Goal: Task Accomplishment & Management: Use online tool/utility

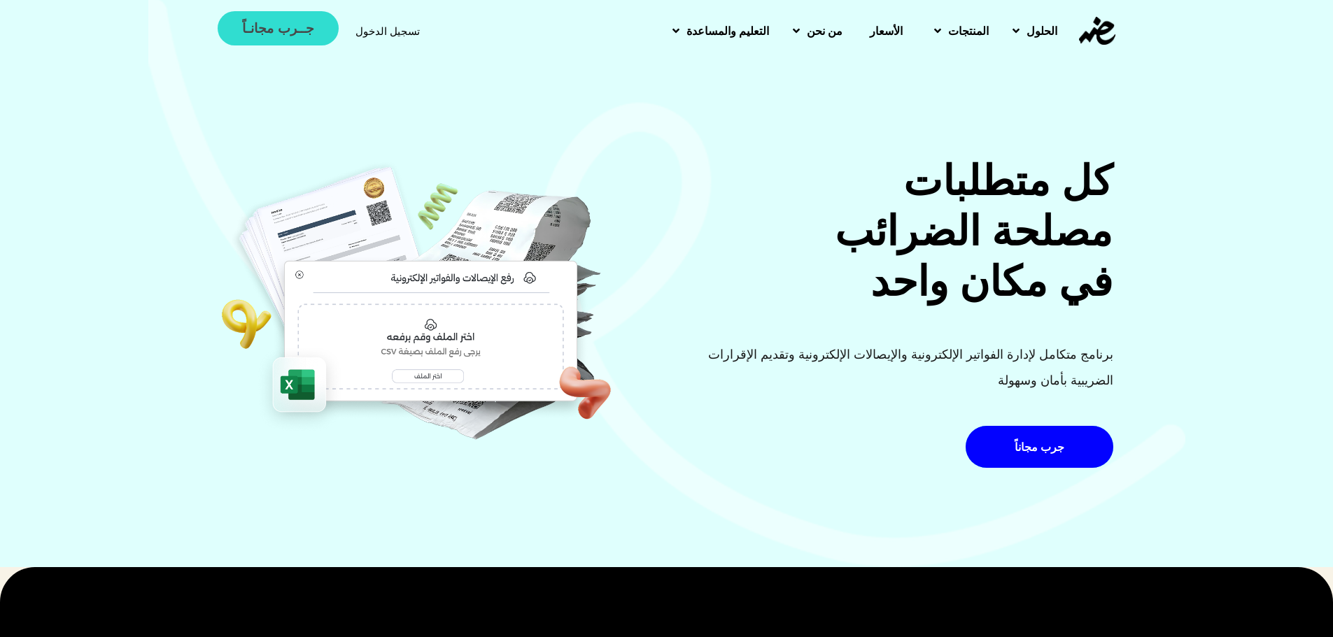
click at [222, 19] on link "جــرب مجانـاً" at bounding box center [278, 28] width 120 height 34
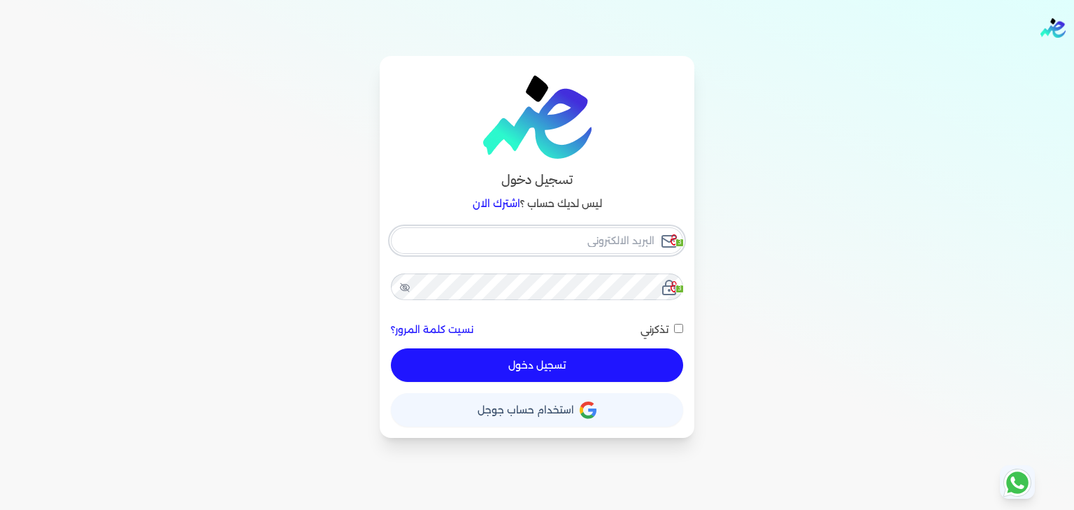
checkbox input "false"
type input "hello@ensoulify.com"
click at [567, 356] on button "تسجيل دخول" at bounding box center [537, 365] width 292 height 34
checkbox input "false"
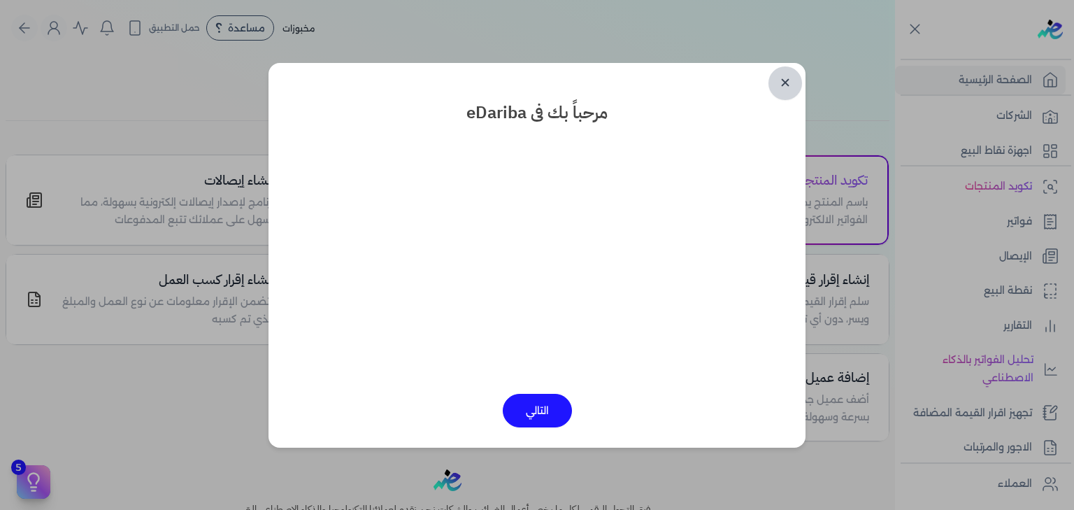
click at [789, 90] on link "✕" at bounding box center [786, 83] width 34 height 34
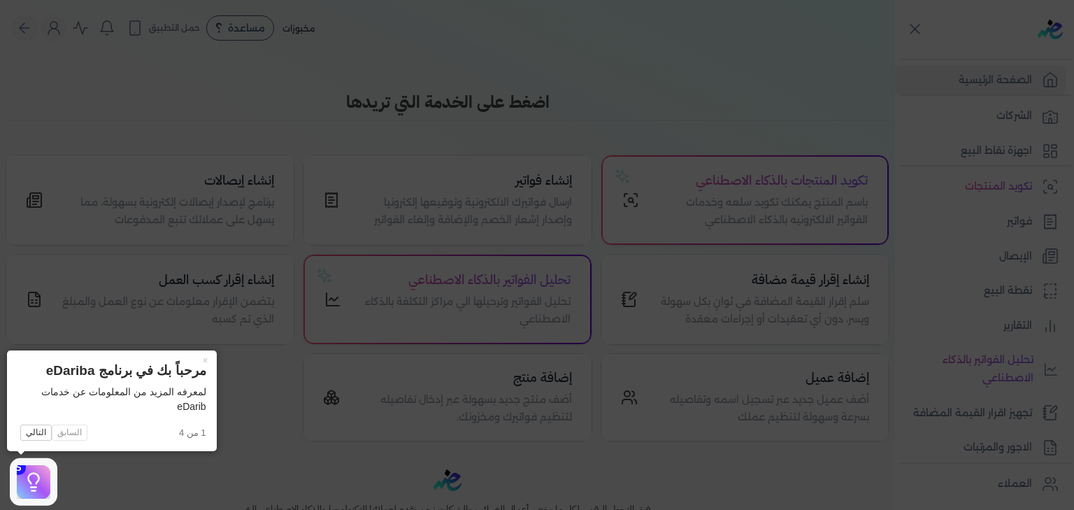
click at [482, 304] on icon at bounding box center [537, 255] width 1074 height 510
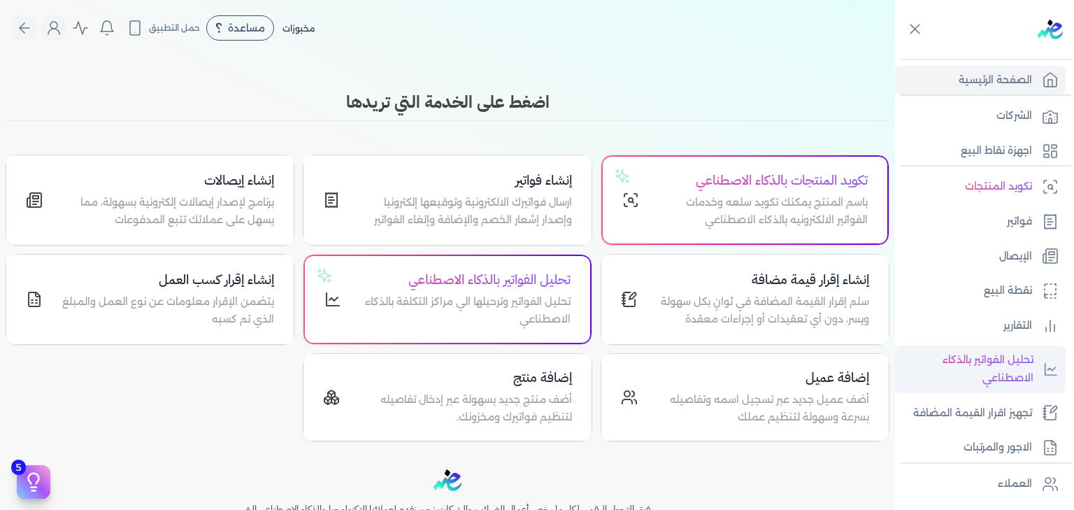
scroll to position [243, 0]
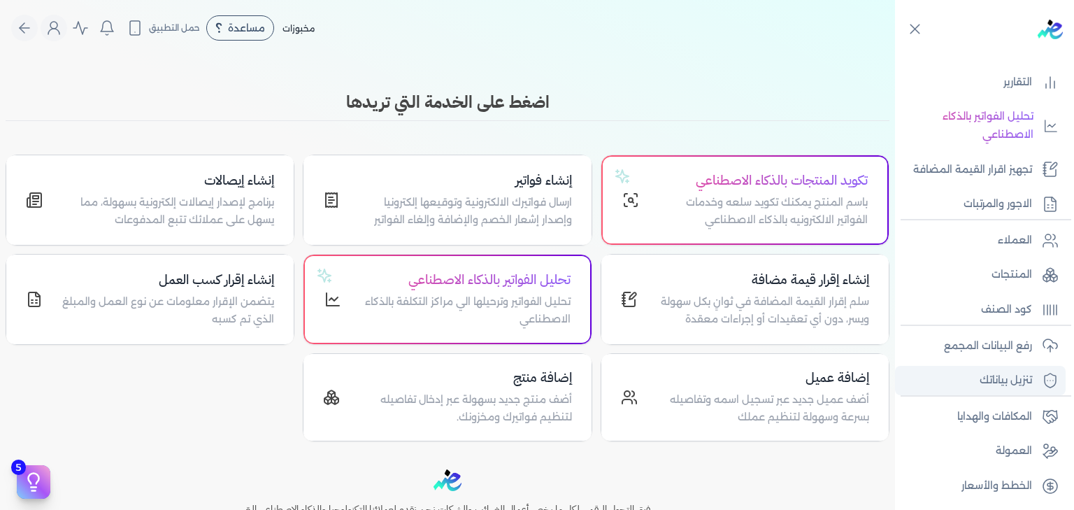
click at [1002, 377] on p "تنزيل بياناتك" at bounding box center [1006, 380] width 52 height 18
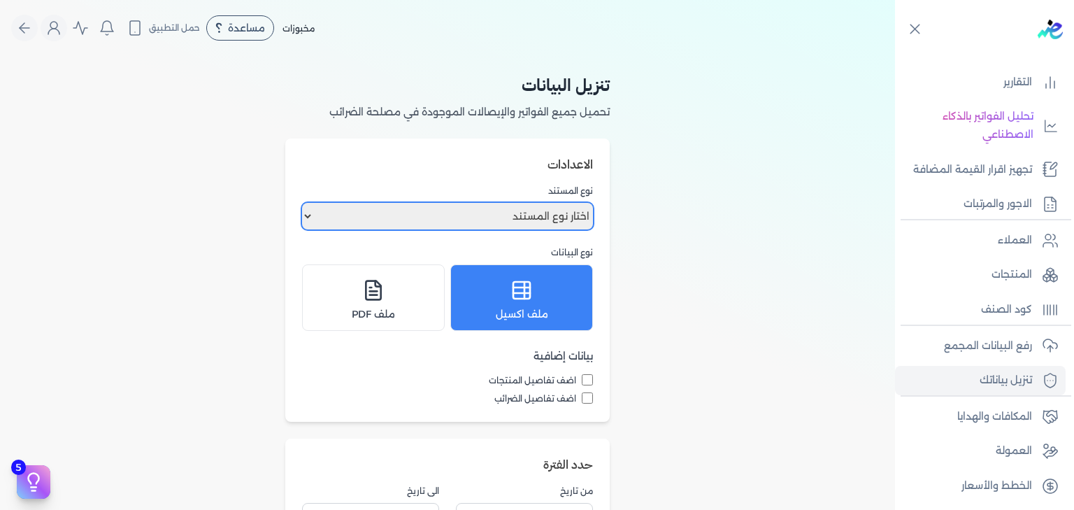
click at [523, 216] on select "اختار نوع المستند فواتير الإيصالات" at bounding box center [447, 216] width 291 height 27
select select "receipts"
click at [305, 203] on select "اختار نوع المستند فواتير الإيصالات" at bounding box center [447, 216] width 291 height 27
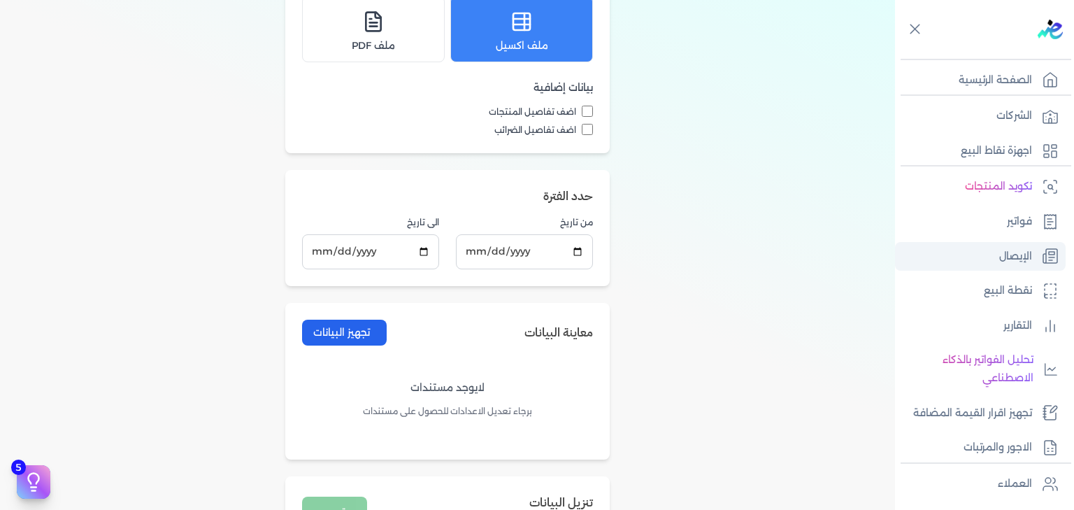
click at [1015, 255] on p "الإيصال" at bounding box center [1016, 257] width 33 height 18
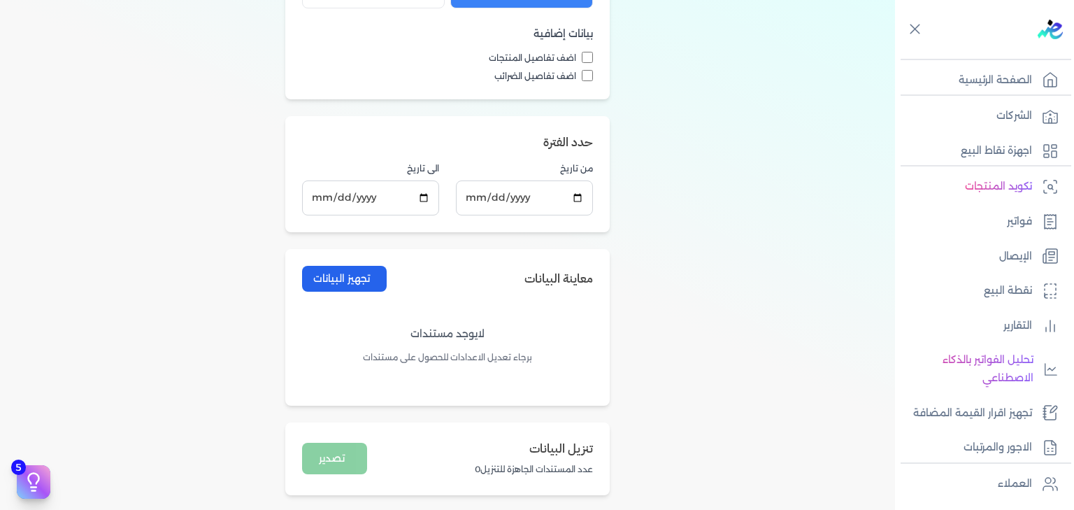
scroll to position [337, 0]
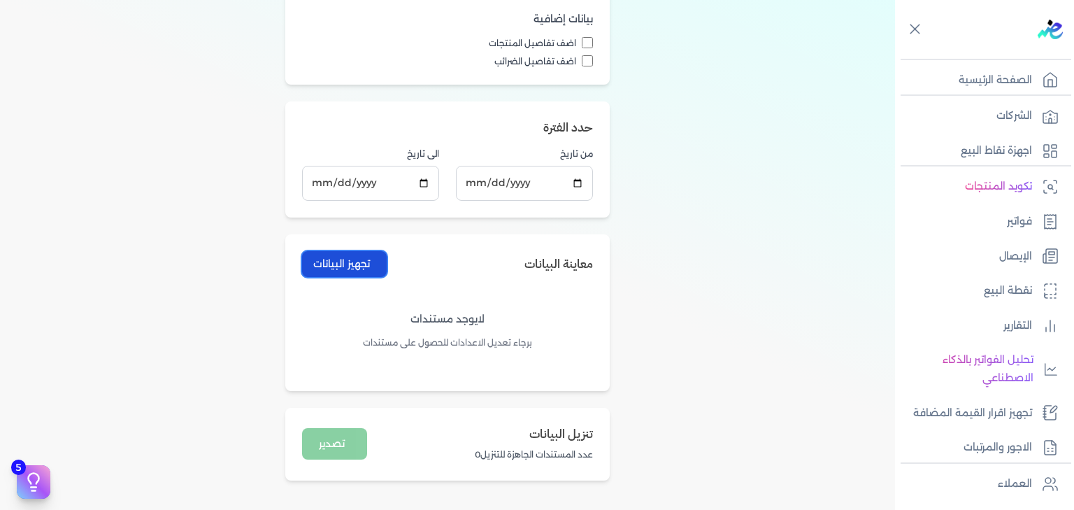
click at [358, 259] on button "تجهيز البيانات" at bounding box center [344, 264] width 85 height 26
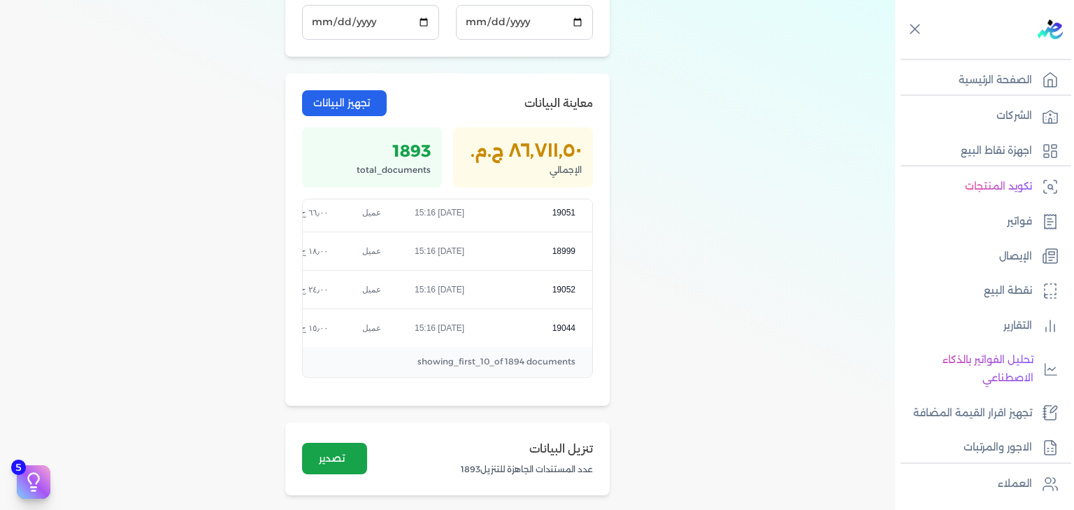
scroll to position [711, 0]
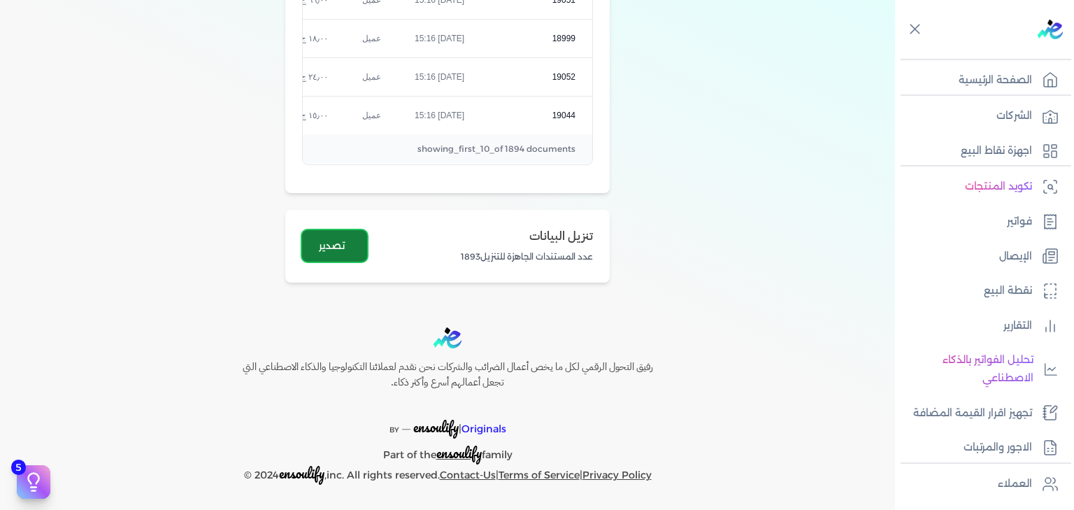
click at [341, 244] on button "تصدير" at bounding box center [334, 245] width 65 height 31
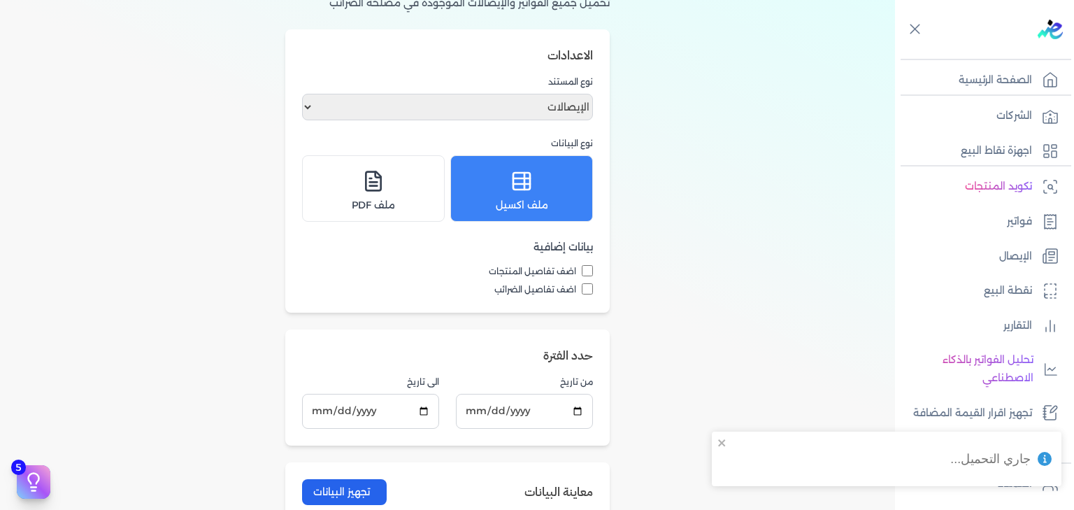
scroll to position [0, 0]
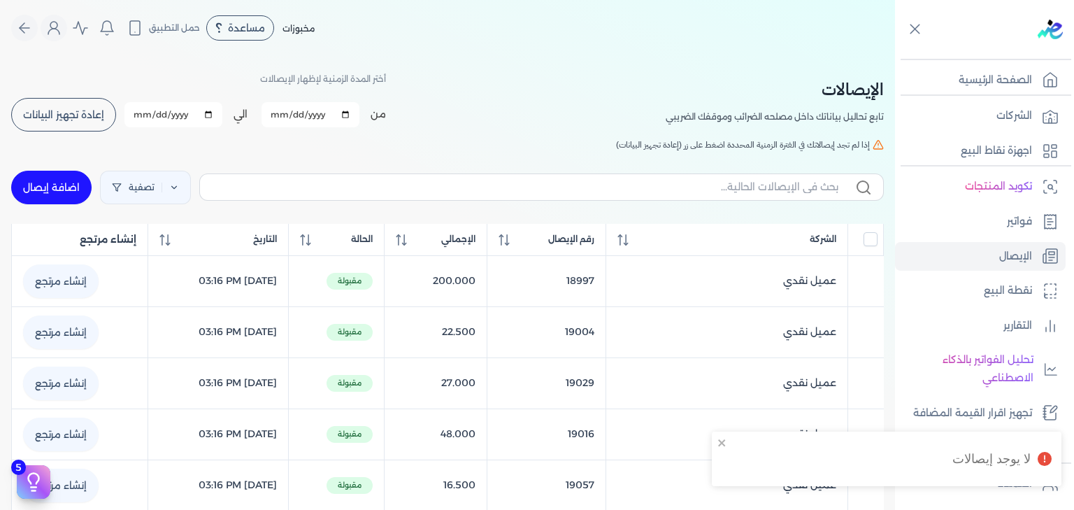
checkbox input "false"
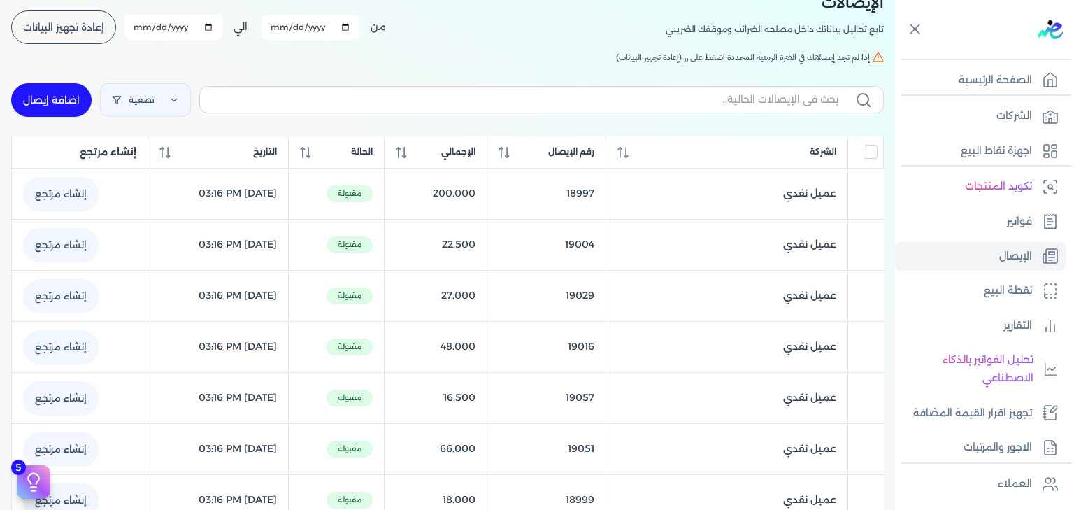
scroll to position [97, 0]
